Goal: Task Accomplishment & Management: Complete application form

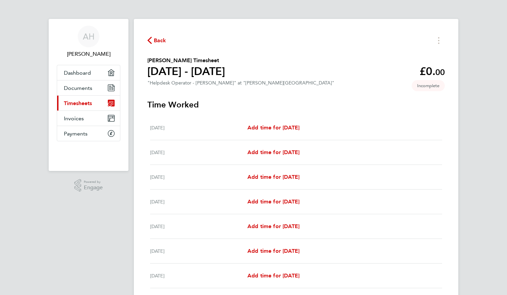
click at [169, 42] on div "Back" at bounding box center [295, 40] width 297 height 10
click at [168, 42] on div "Back" at bounding box center [295, 40] width 297 height 10
click at [163, 41] on span "Back" at bounding box center [160, 40] width 12 height 8
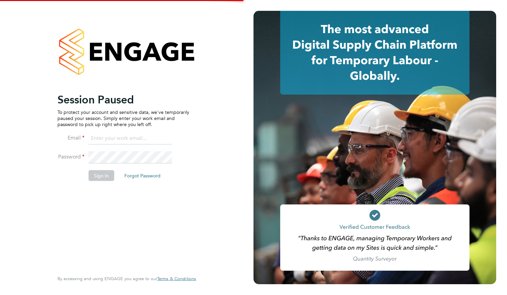
type input "azarhus100@gmail.com"
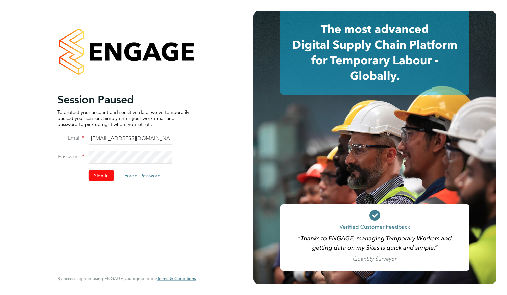
click at [96, 175] on button "Sign In" at bounding box center [101, 175] width 26 height 11
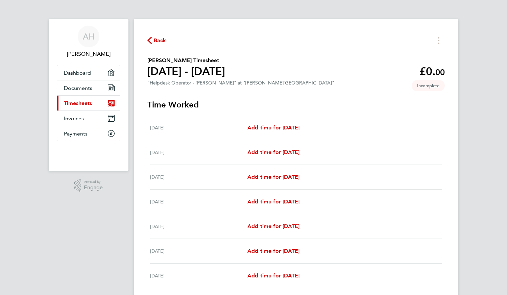
click at [155, 41] on span "Back" at bounding box center [160, 40] width 12 height 8
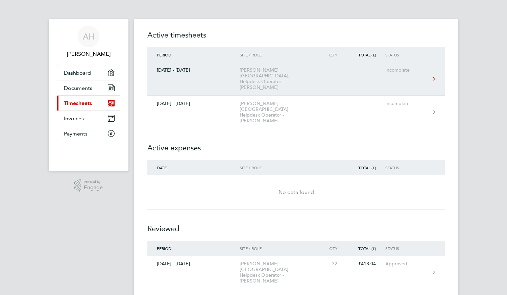
click at [218, 72] on div "[DATE] - [DATE]" at bounding box center [193, 70] width 92 height 6
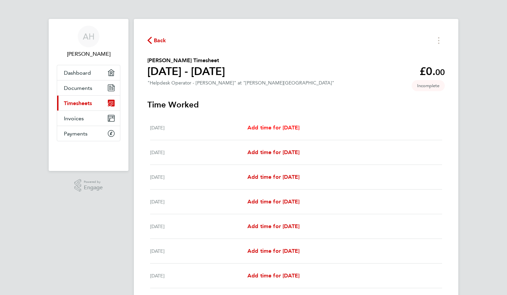
click at [293, 130] on span "Add time for [DATE]" at bounding box center [273, 127] width 52 height 6
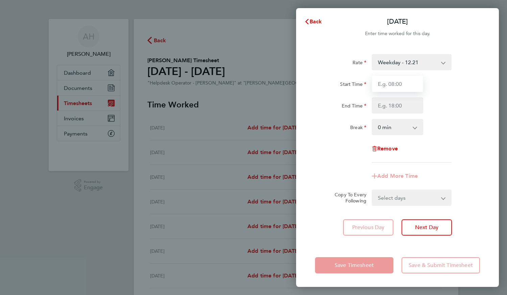
click at [393, 89] on input "Start Time" at bounding box center [397, 84] width 51 height 16
type input "11:30"
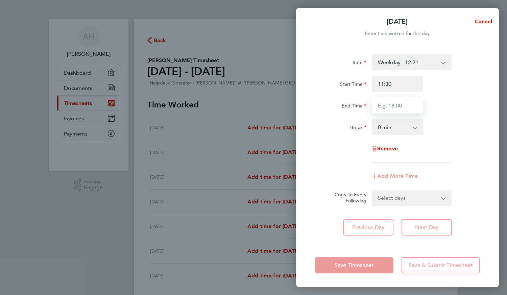
click at [397, 104] on input "End Time" at bounding box center [397, 105] width 51 height 16
type input "20:00"
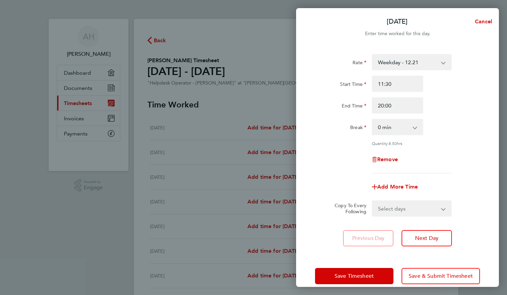
click at [444, 135] on div "Break 0 min 15 min 30 min 45 min 60 min 75 min 90 min" at bounding box center [397, 127] width 170 height 16
click at [414, 127] on app-icon-cross-button at bounding box center [418, 127] width 8 height 15
click at [414, 127] on select "0 min 15 min 30 min 45 min 60 min 75 min 90 min" at bounding box center [393, 127] width 42 height 15
select select "30"
click at [372, 120] on select "0 min 15 min 30 min 45 min 60 min 75 min 90 min" at bounding box center [393, 127] width 42 height 15
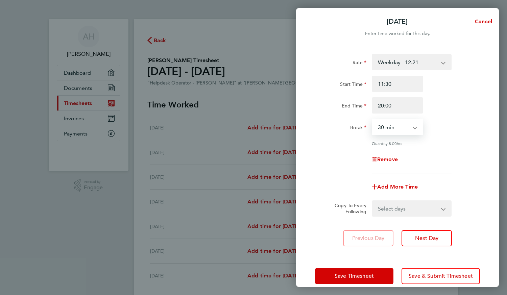
click at [414, 132] on app-icon-cross-button at bounding box center [418, 127] width 8 height 15
click at [418, 128] on app-icon-cross-button at bounding box center [418, 127] width 8 height 15
click at [446, 133] on div "Break 0 min 15 min 30 min 45 min 60 min 75 min 90 min" at bounding box center [397, 127] width 170 height 16
click at [420, 126] on app-icon-cross-button at bounding box center [418, 127] width 8 height 15
click at [451, 145] on div "Quantity: 8.00 hrs" at bounding box center [412, 143] width 80 height 5
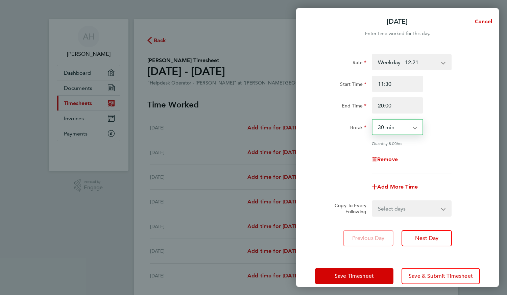
click at [407, 128] on select "0 min 15 min 30 min 45 min 60 min 75 min 90 min" at bounding box center [393, 127] width 42 height 15
click at [442, 122] on div "Break 0 min 15 min 30 min 45 min 60 min 75 min 90 min" at bounding box center [397, 127] width 170 height 16
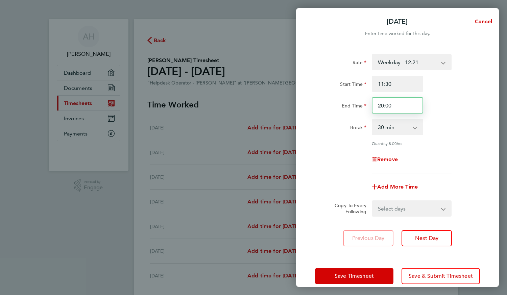
click at [410, 109] on input "20:00" at bounding box center [397, 105] width 51 height 16
type input "2"
type input "18:00"
click at [461, 135] on div "Rate Weekday - 12.21 Bank Holiday - 15.00 x1.5 - 18.32 Evening & Weekend - 15.0…" at bounding box center [397, 113] width 165 height 119
click at [410, 187] on span "Add More Time" at bounding box center [397, 186] width 41 height 6
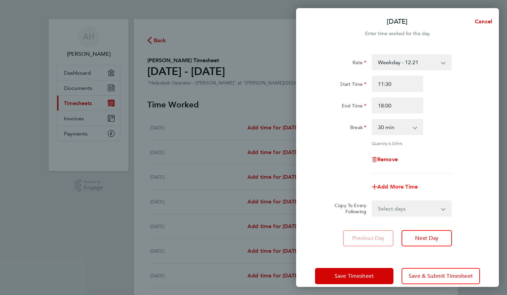
select select "null"
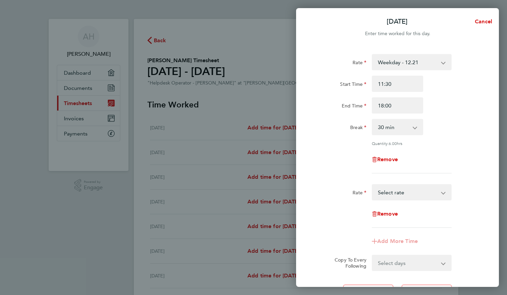
click at [414, 190] on select "Weekday - 12.21 Bank Holiday - 15.00 x1.5 - 18.32 Evening & Weekend - 15.00 Sel…" at bounding box center [407, 192] width 70 height 15
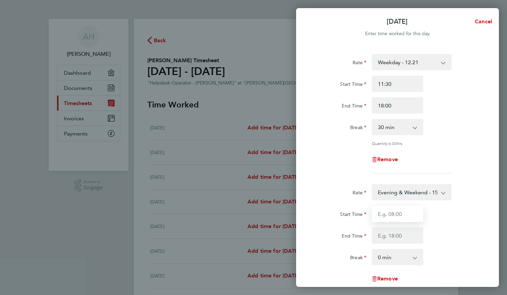
click at [391, 214] on input "Start Time" at bounding box center [397, 214] width 51 height 16
type input "18:00"
click at [449, 244] on div "Rate Evening & Weekend - 15.00 Weekday - 12.21 Bank Holiday - 15.00 x1.5 - 18.3…" at bounding box center [397, 238] width 165 height 108
click at [408, 234] on input "End Time" at bounding box center [397, 235] width 51 height 16
type input "20:00"
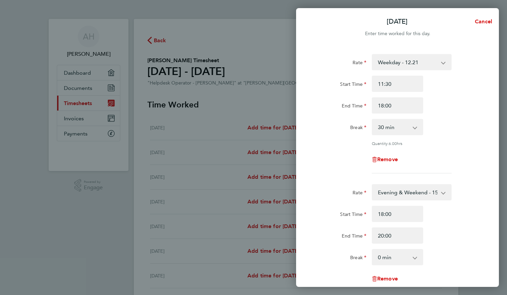
click at [436, 238] on div "End Time 20:00" at bounding box center [397, 235] width 170 height 16
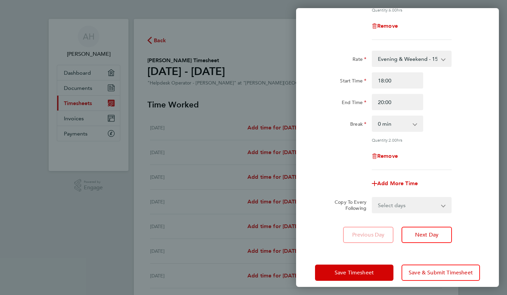
scroll to position [136, 0]
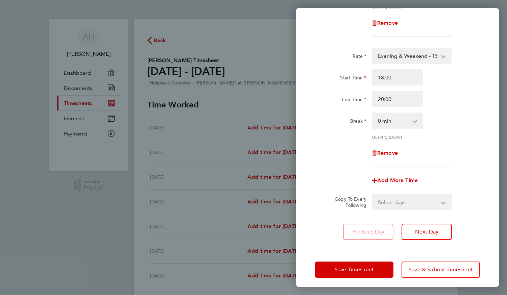
click at [423, 194] on div "Select days Day Weekday (Mon-Fri) Weekend (Sat-Sun) [DATE] [DATE] [DATE] [DATE]…" at bounding box center [412, 202] width 80 height 16
click at [427, 201] on select "Select days Day Weekday (Mon-Fri) Weekend (Sat-Sun) [DATE] [DATE] [DATE] [DATE]…" at bounding box center [407, 202] width 71 height 15
select select "TUE"
click at [372, 195] on select "Select days Day Weekday (Mon-Fri) Weekend (Sat-Sun) [DATE] [DATE] [DATE] [DATE]…" at bounding box center [407, 202] width 71 height 15
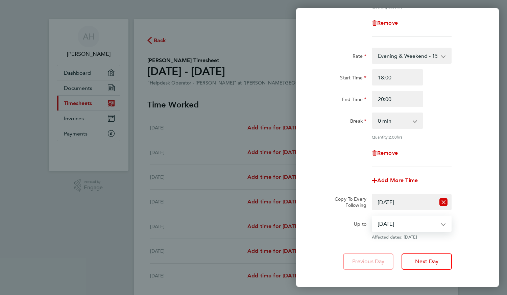
click at [433, 224] on select "[DATE] [DATE] [DATE] [DATE] [DATE] [DATE]" at bounding box center [407, 223] width 70 height 15
click at [372, 216] on select "[DATE] [DATE] [DATE] [DATE] [DATE] [DATE]" at bounding box center [407, 223] width 70 height 15
click at [473, 200] on div "Copy To Every Following Select days Day Weekday (Mon-Fri) Weekend (Sat-Sun) [DA…" at bounding box center [397, 202] width 170 height 16
click at [438, 226] on select "[DATE] [DATE] [DATE] [DATE] [DATE] [DATE]" at bounding box center [407, 223] width 70 height 15
select select "[DATE]"
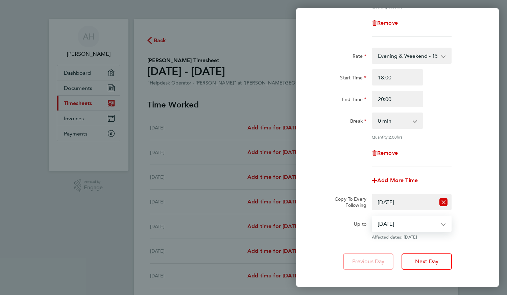
click at [372, 216] on select "[DATE] [DATE] [DATE] [DATE] [DATE] [DATE]" at bounding box center [407, 223] width 70 height 15
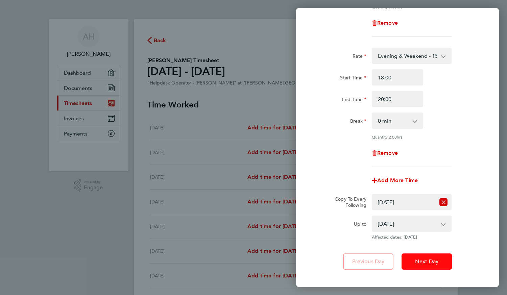
click at [415, 263] on button "Next Day" at bounding box center [426, 261] width 50 height 16
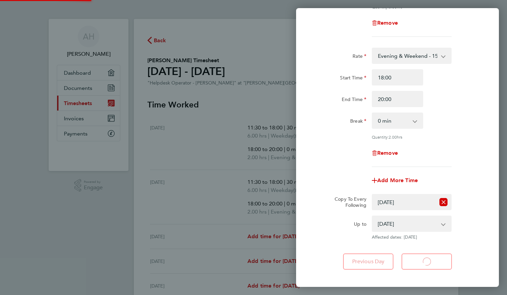
select select "30"
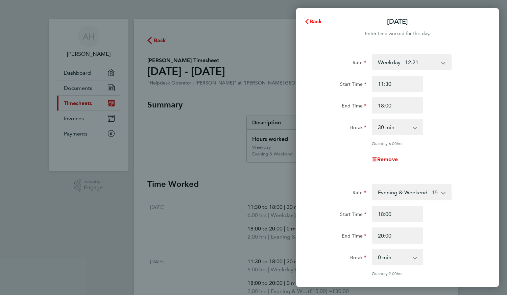
click at [310, 25] on button "Back" at bounding box center [312, 22] width 31 height 14
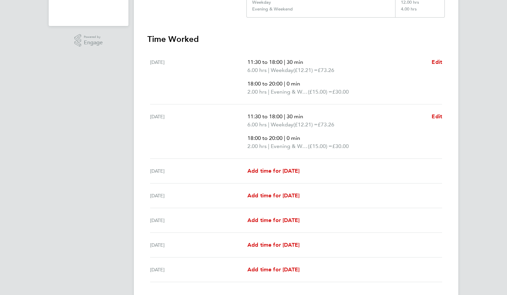
scroll to position [146, 0]
click at [317, 122] on span "(£12.21) =" at bounding box center [305, 123] width 24 height 6
click at [438, 118] on span "Edit" at bounding box center [436, 115] width 10 height 6
select select "30"
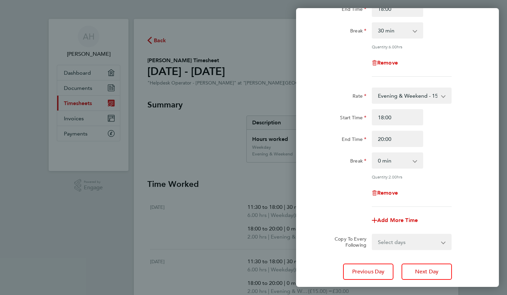
scroll to position [103, 0]
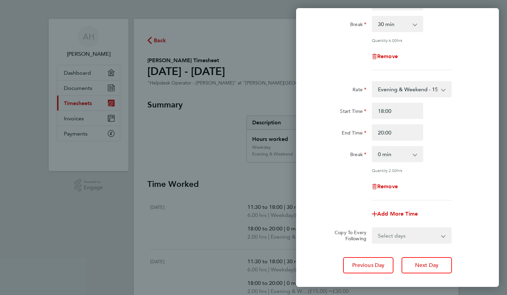
click at [402, 233] on select "Select days Day Weekday (Mon-Fri) Weekend (Sat-Sun) [DATE] [DATE] [DATE] [DATE]…" at bounding box center [407, 235] width 71 height 15
select select "WED"
click at [372, 228] on select "Select days Day Weekday (Mon-Fri) Weekend (Sat-Sun) [DATE] [DATE] [DATE] [DATE]…" at bounding box center [407, 235] width 71 height 15
select select "[DATE]"
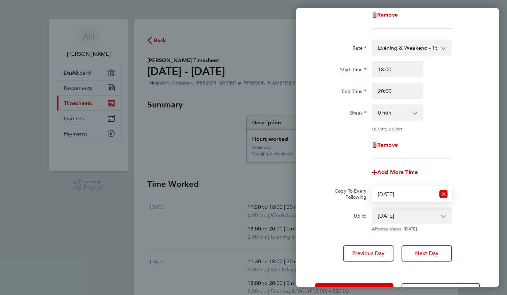
scroll to position [170, 0]
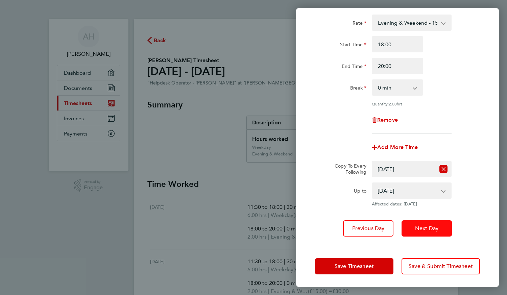
click at [417, 228] on span "Next Day" at bounding box center [426, 228] width 23 height 7
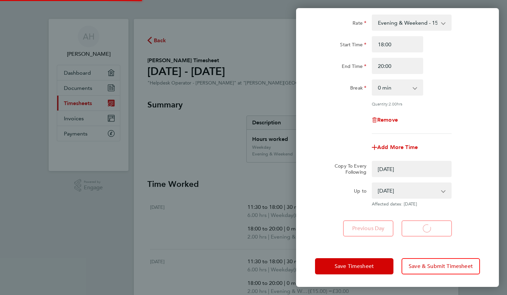
select select "0: null"
select select "30"
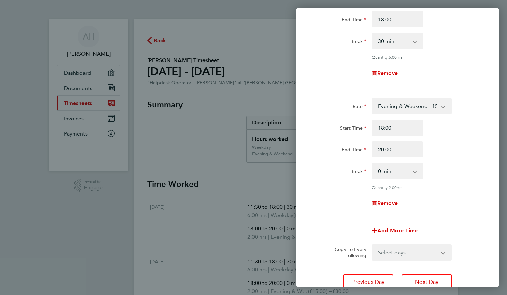
scroll to position [140, 0]
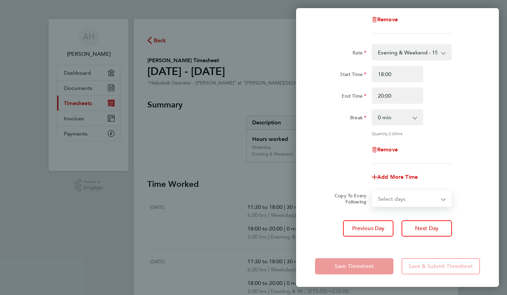
click at [436, 195] on select "Select days Day Weekday (Mon-Fri) Weekend (Sat-Sun) [DATE] [DATE] [DATE] [DATE]" at bounding box center [407, 198] width 71 height 15
select select "THU"
click at [372, 191] on select "Select days Day Weekday (Mon-Fri) Weekend (Sat-Sun) [DATE] [DATE] [DATE] [DATE]" at bounding box center [407, 198] width 71 height 15
select select "[DATE]"
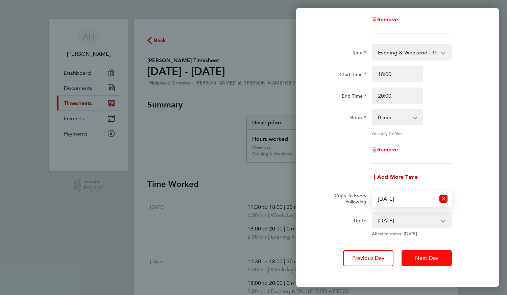
click at [425, 256] on span "Next Day" at bounding box center [426, 258] width 23 height 7
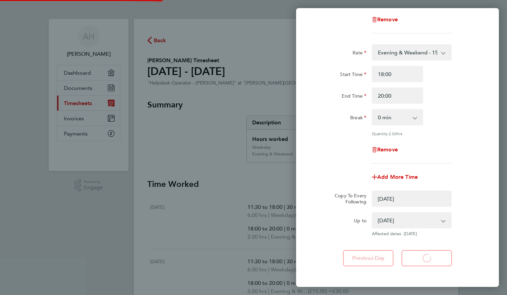
select select "0: null"
select select "30"
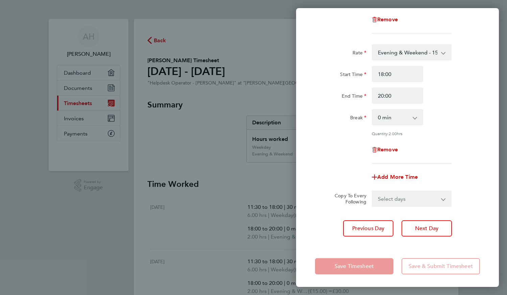
click at [406, 198] on select "Select days Day Weekend (Sat-Sun) [DATE] [DATE] [DATE]" at bounding box center [407, 198] width 71 height 15
select select "FRI"
click at [372, 191] on select "Select days Day Weekend (Sat-Sun) [DATE] [DATE] [DATE]" at bounding box center [407, 198] width 71 height 15
select select "[DATE]"
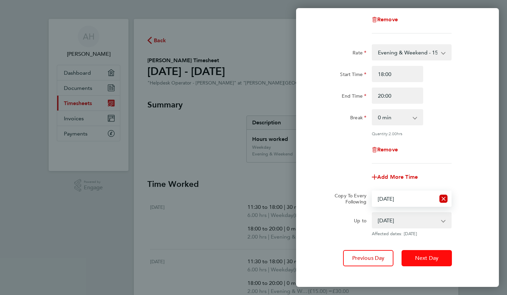
click at [428, 256] on span "Next Day" at bounding box center [426, 258] width 23 height 7
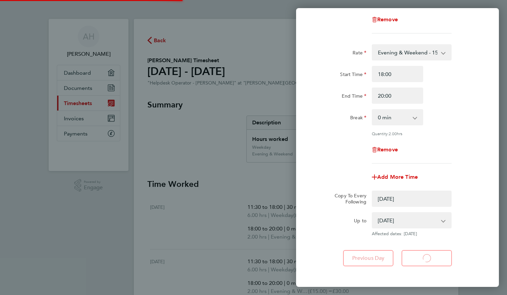
select select "0: null"
select select "30"
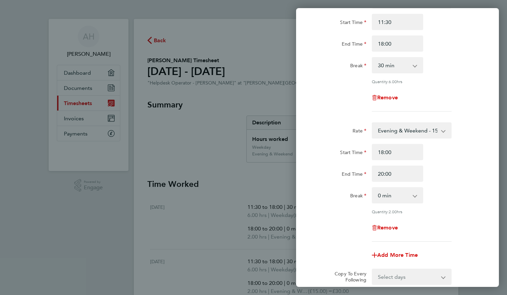
scroll to position [140, 0]
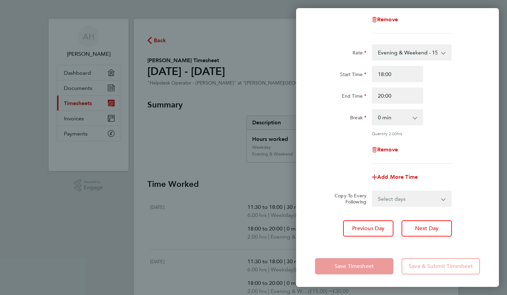
click at [358, 274] on div "Save Timesheet Save & Submit Timesheet" at bounding box center [397, 266] width 203 height 43
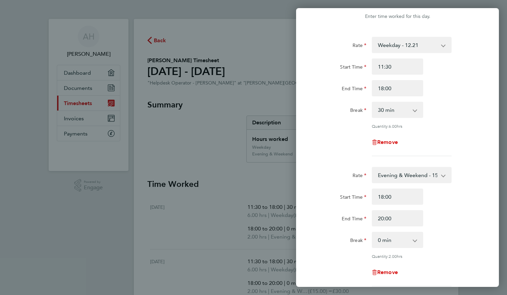
scroll to position [0, 0]
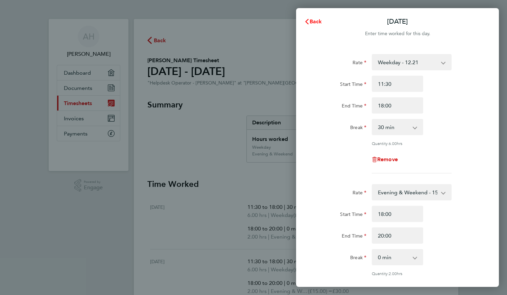
click at [312, 23] on span "Back" at bounding box center [315, 21] width 12 height 6
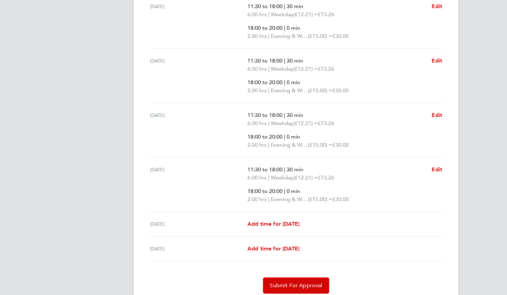
scroll to position [281, 0]
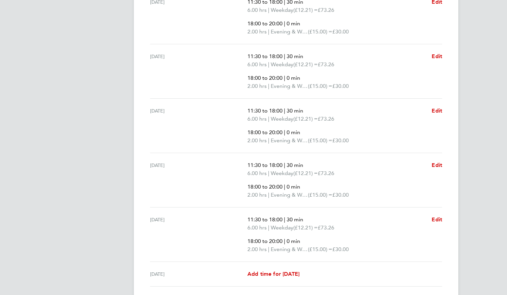
click at [36, 285] on div "[PERSON_NAME] Applications: Dashboard Documents Current page: Timesheets Invoic…" at bounding box center [253, 83] width 507 height 576
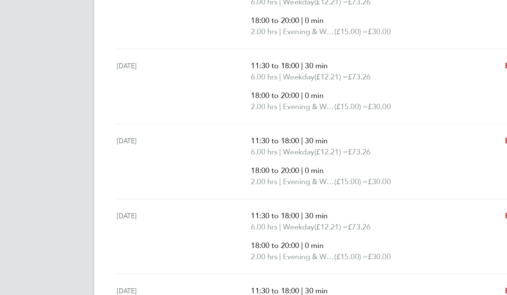
scroll to position [134, 0]
click at [96, 120] on app-navbar "[PERSON_NAME] Applications: Dashboard Documents Current page: Timesheets Invoic…" at bounding box center [89, 163] width 80 height 557
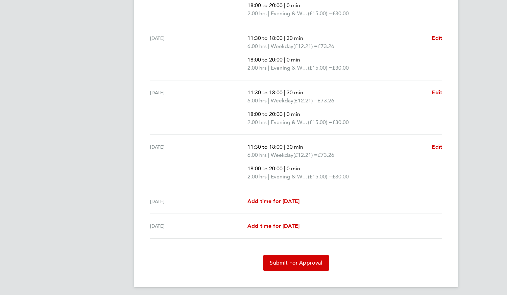
scroll to position [281, 0]
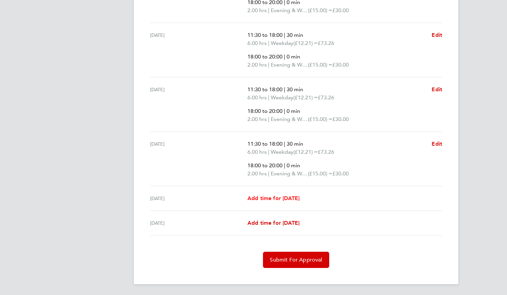
click at [271, 196] on span "Add time for [DATE]" at bounding box center [273, 198] width 52 height 6
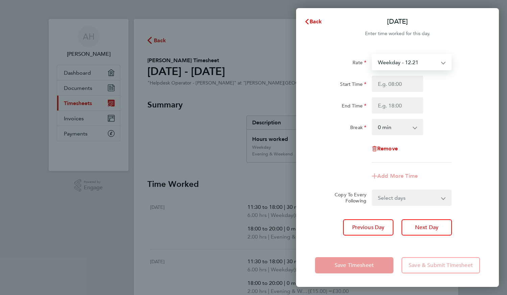
click at [399, 65] on select "Weekday - 12.21 Evening & Weekend - 15.00 x1.5 - 18.32 Bank Holiday - 15.00" at bounding box center [407, 62] width 70 height 15
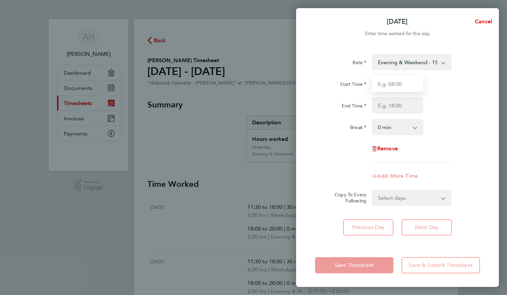
drag, startPoint x: 401, startPoint y: 69, endPoint x: 410, endPoint y: 85, distance: 18.3
click at [410, 85] on input "Start Time" at bounding box center [397, 84] width 51 height 16
type input "10:40"
click at [463, 98] on div "End Time" at bounding box center [397, 105] width 170 height 16
click at [418, 106] on input "End Time" at bounding box center [397, 105] width 51 height 16
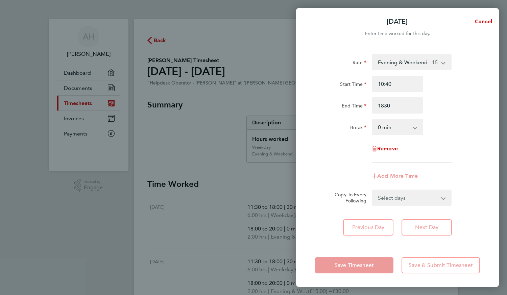
type input "18:30"
click at [460, 109] on div "End Time 18:30" at bounding box center [397, 105] width 170 height 16
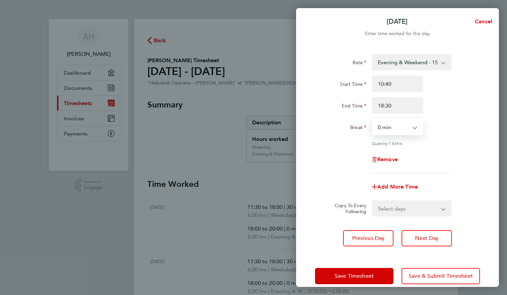
click at [413, 130] on select "0 min 15 min 30 min 45 min 60 min 75 min 90 min" at bounding box center [393, 127] width 42 height 15
select select "30"
click at [372, 120] on select "0 min 15 min 30 min 45 min 60 min 75 min 90 min" at bounding box center [393, 127] width 42 height 15
click at [427, 209] on select "Select days [DATE]" at bounding box center [407, 208] width 71 height 15
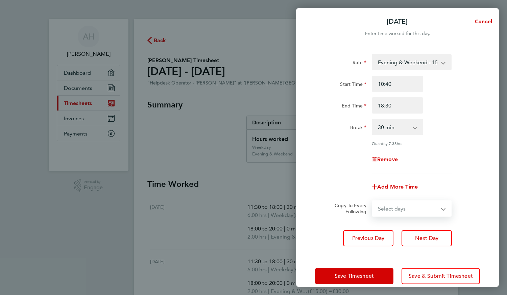
click at [470, 162] on div "Remove" at bounding box center [397, 159] width 170 height 16
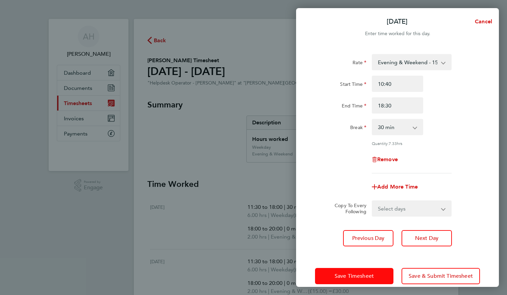
click at [380, 278] on button "Save Timesheet" at bounding box center [354, 276] width 78 height 16
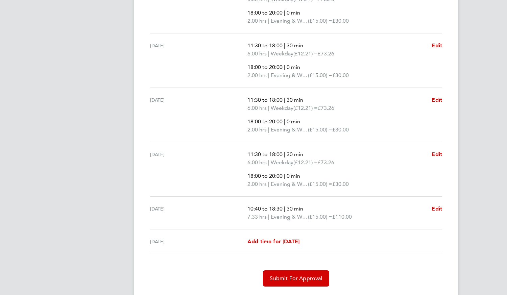
scroll to position [289, 0]
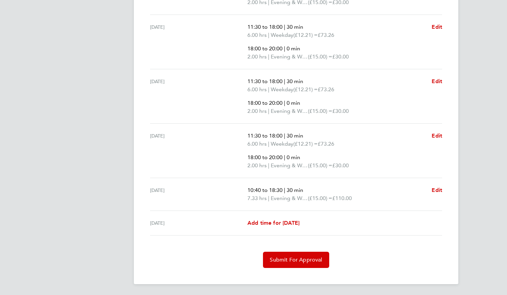
click at [469, 246] on div "[PERSON_NAME] Applications: Dashboard Documents Current page: Timesheets Invoic…" at bounding box center [253, 3] width 507 height 584
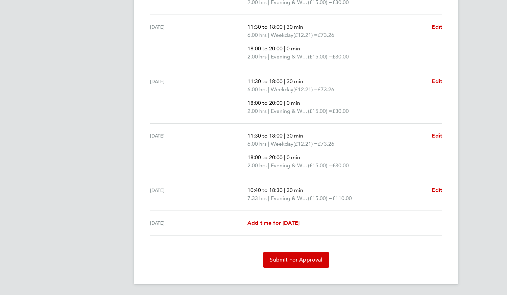
click at [469, 246] on div "[PERSON_NAME] Applications: Dashboard Documents Current page: Timesheets Invoic…" at bounding box center [253, 3] width 507 height 584
click at [321, 263] on button "Submit For Approval" at bounding box center [296, 260] width 66 height 16
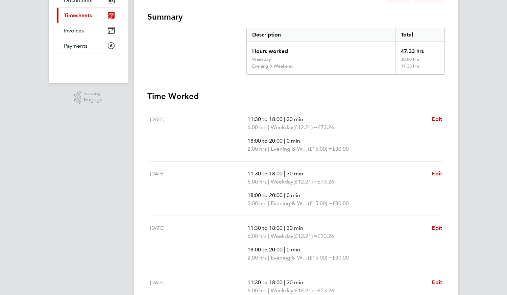
scroll to position [0, 0]
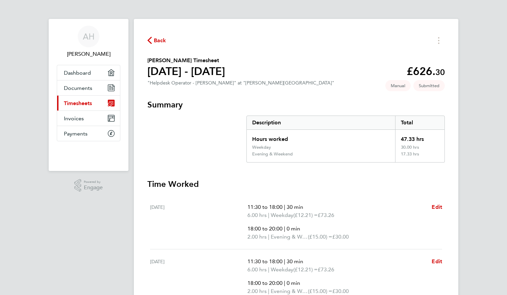
click at [161, 39] on span "Back" at bounding box center [160, 40] width 12 height 8
